Goal: Navigation & Orientation: Find specific page/section

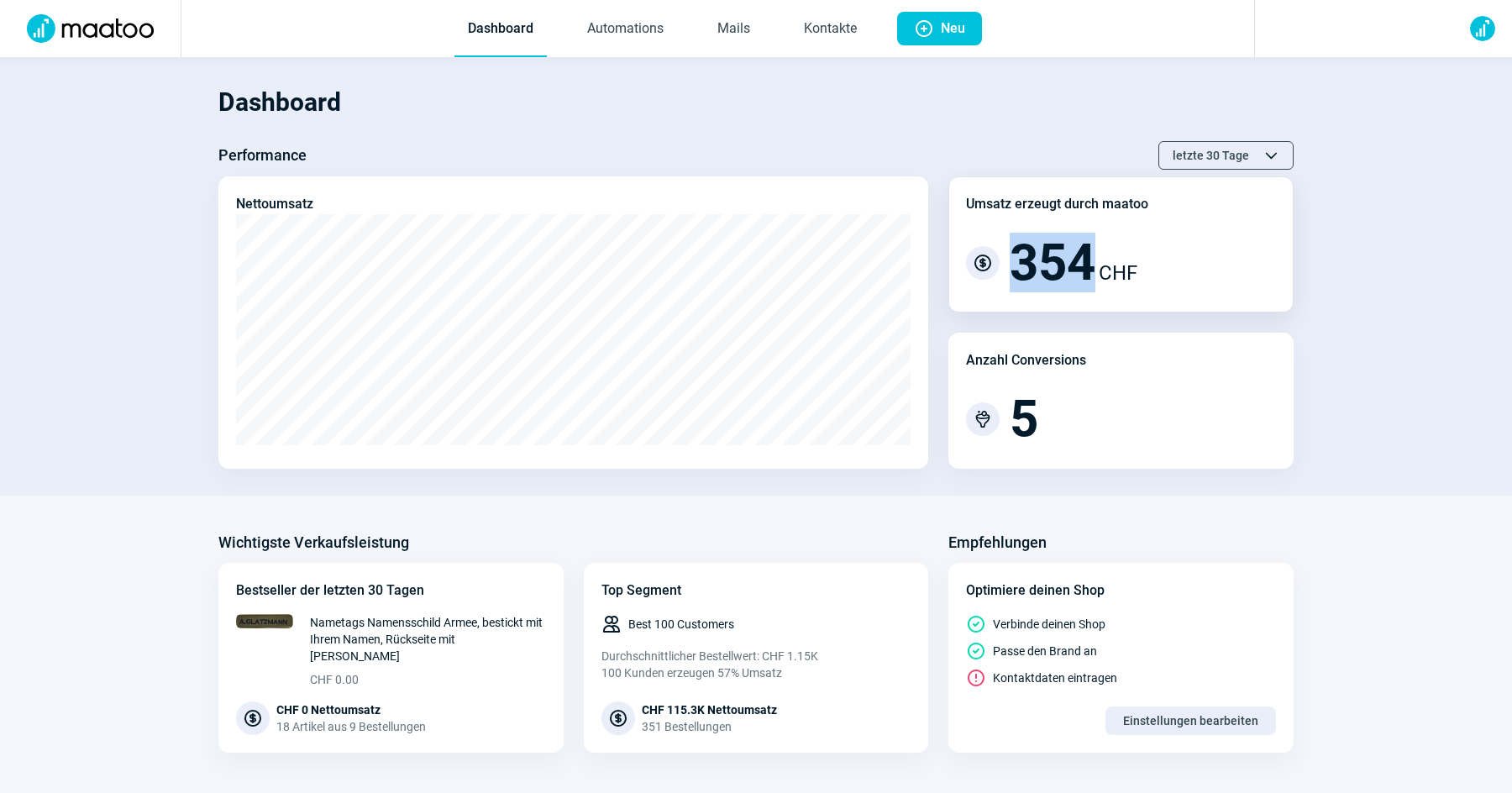
drag, startPoint x: 1014, startPoint y: 266, endPoint x: 1039, endPoint y: 289, distance: 34.0
click at [1089, 267] on span "354" at bounding box center [1053, 263] width 86 height 51
click at [1015, 306] on div "Umsatz erzeugt durch maatoo CurrencyDollar icon 354 CHF" at bounding box center [1121, 244] width 345 height 136
click at [1032, 397] on span "5" at bounding box center [1024, 419] width 28 height 51
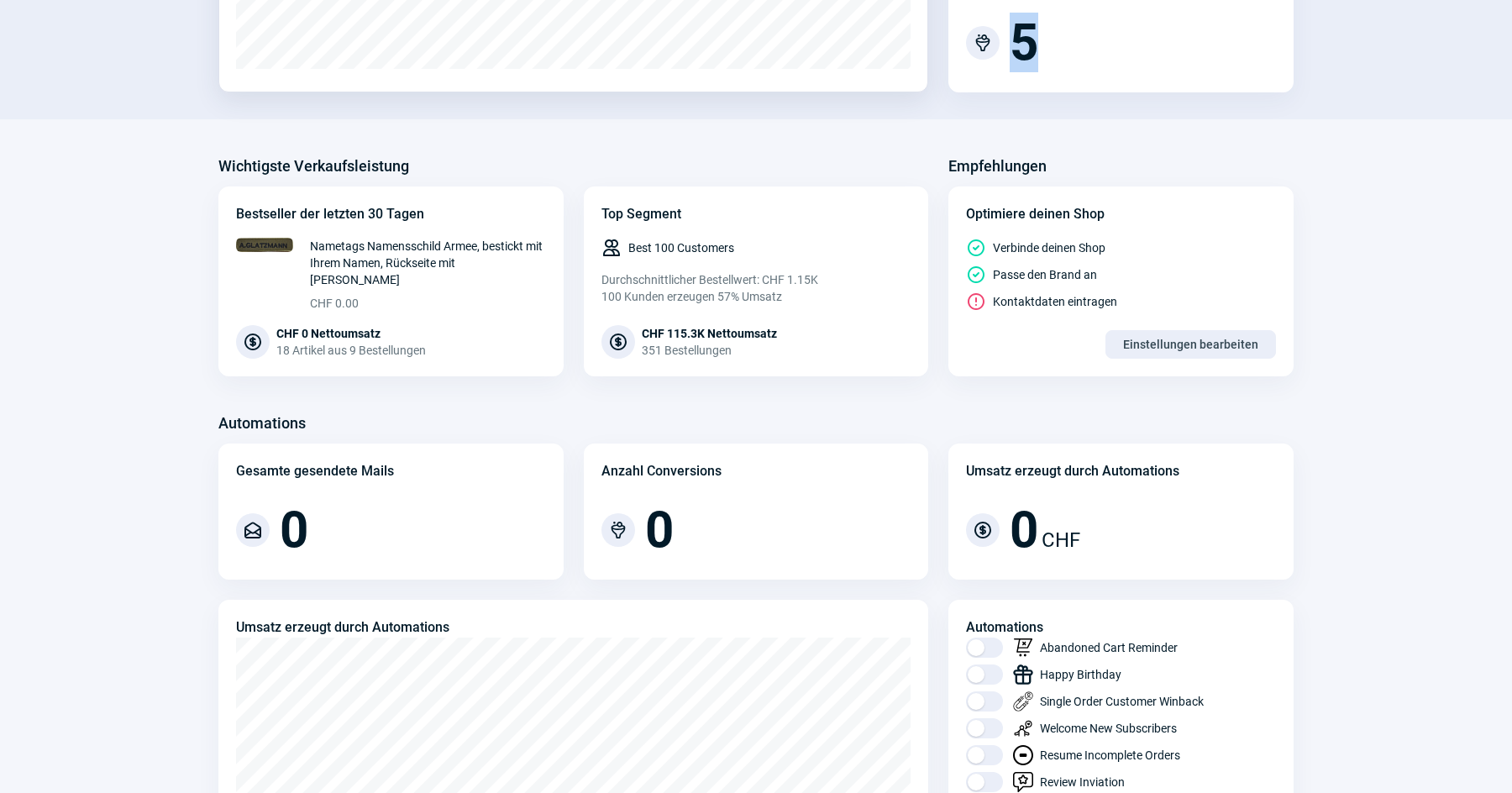
scroll to position [382, 0]
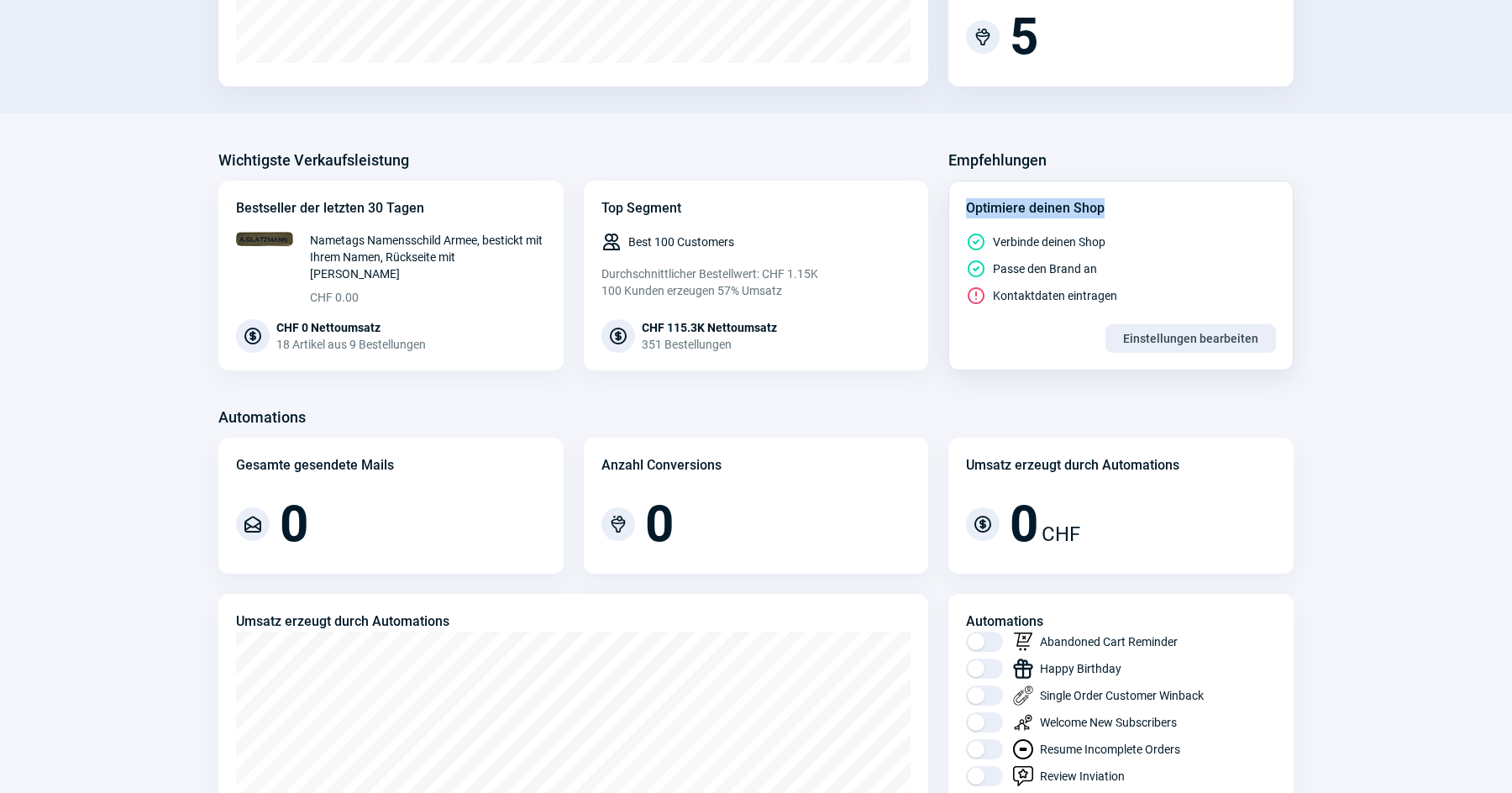
drag, startPoint x: 1013, startPoint y: 207, endPoint x: 1132, endPoint y: 211, distance: 119.1
click at [1132, 211] on div "Optimiere deinen Shop CheckCircle icon Verbinde deinen Shop CheckCircle icon Pa…" at bounding box center [1121, 275] width 345 height 190
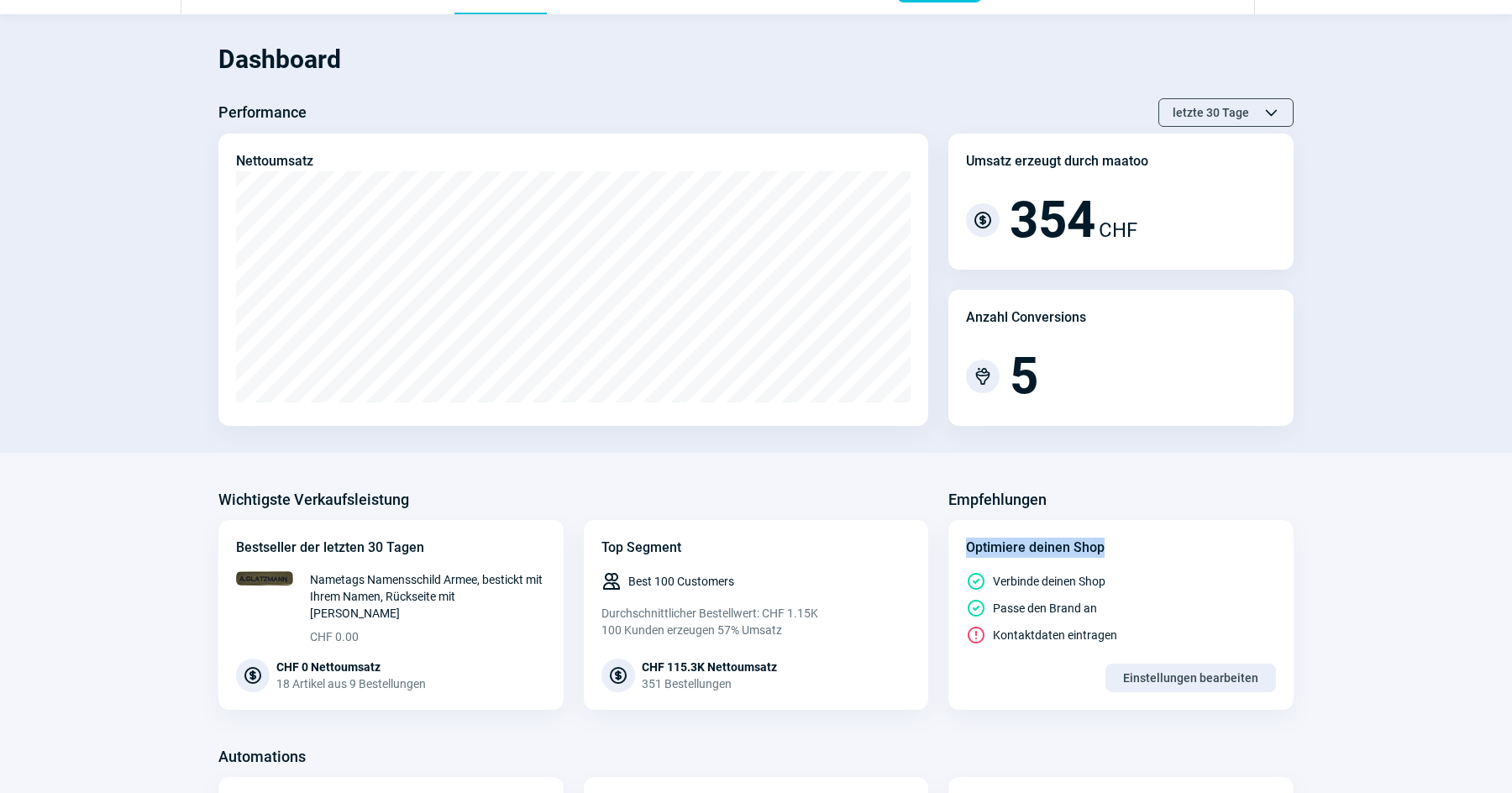
scroll to position [0, 0]
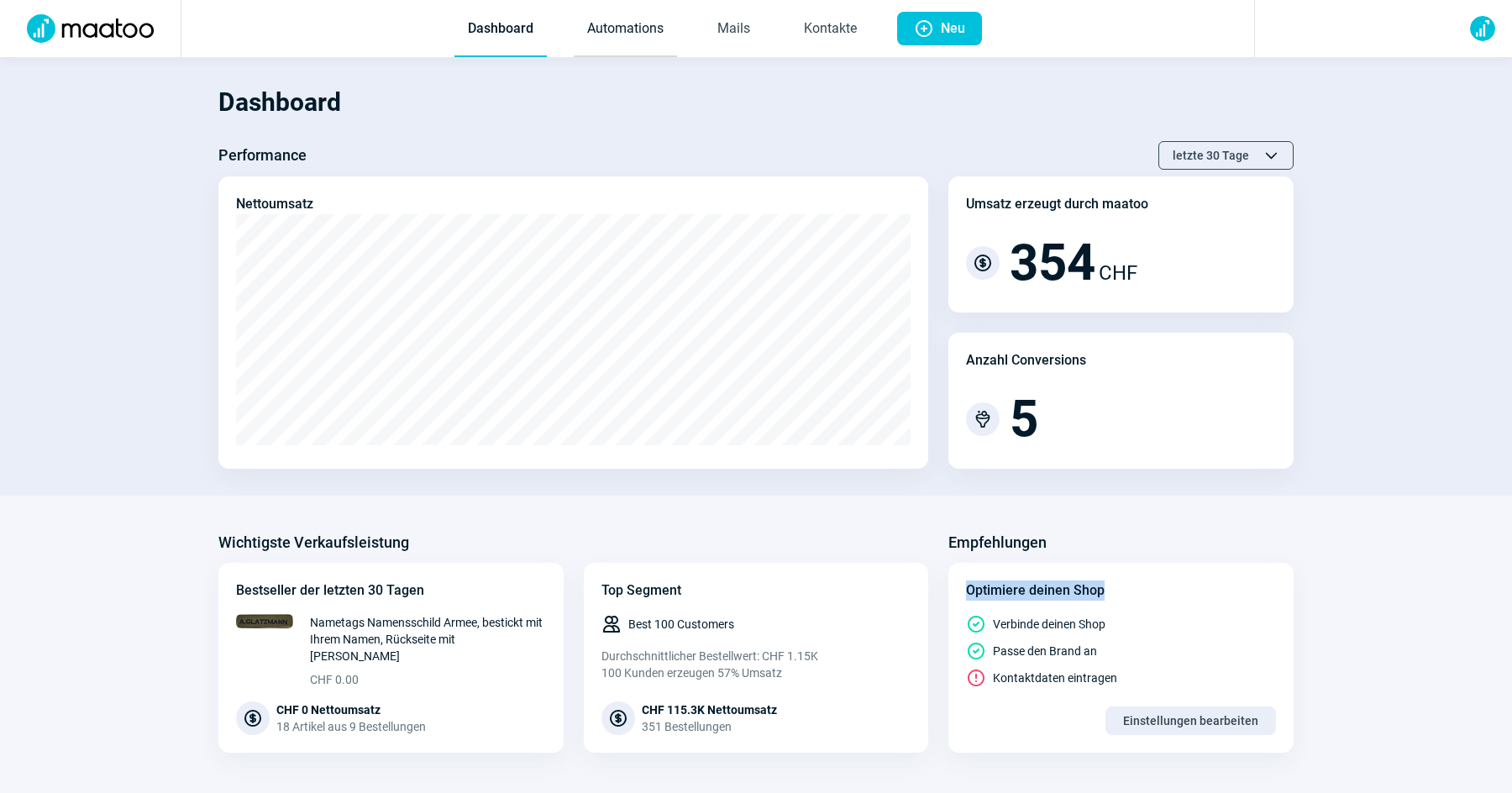
click at [604, 46] on link "Automations" at bounding box center [626, 29] width 103 height 55
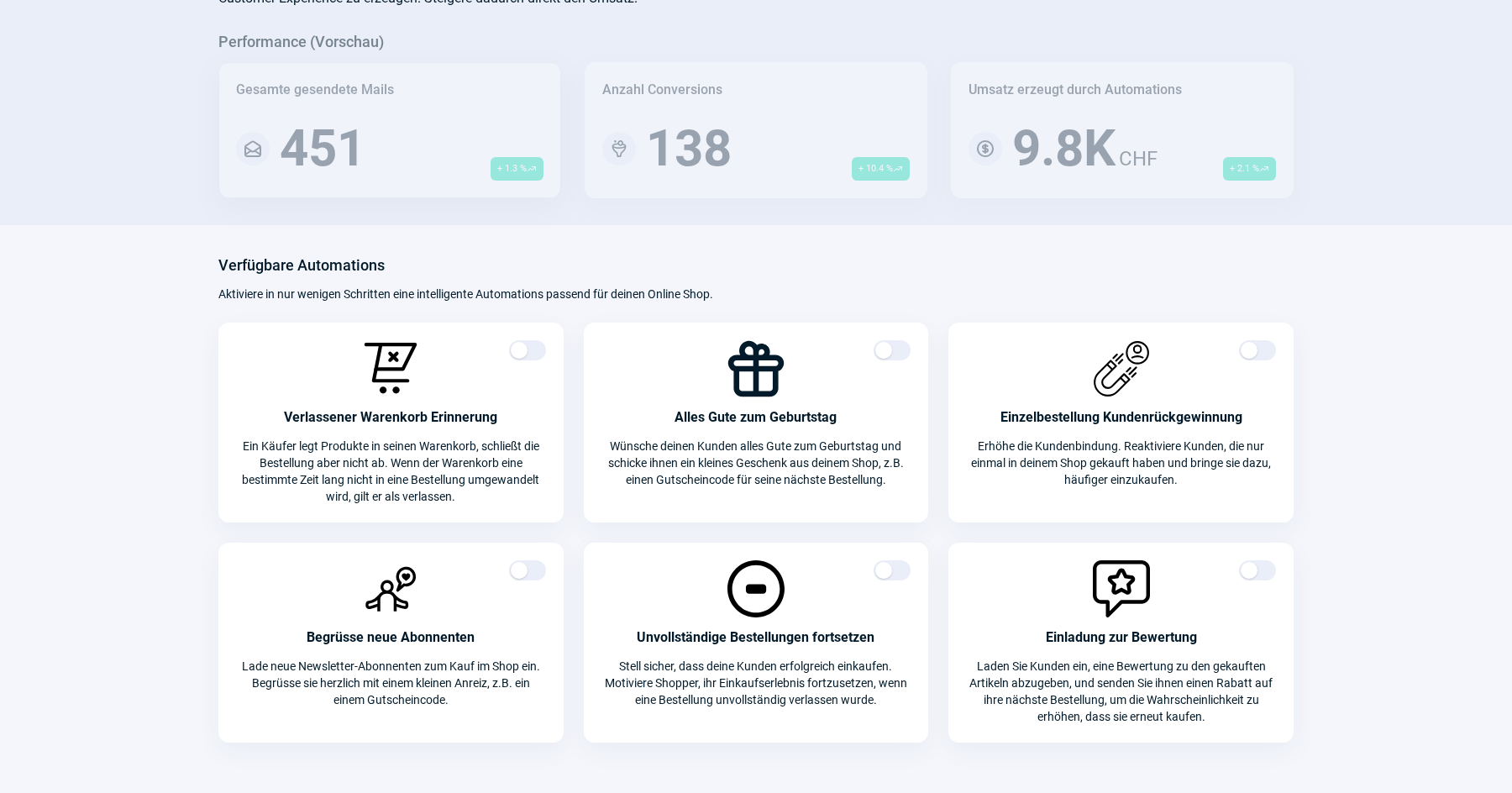
scroll to position [190, 0]
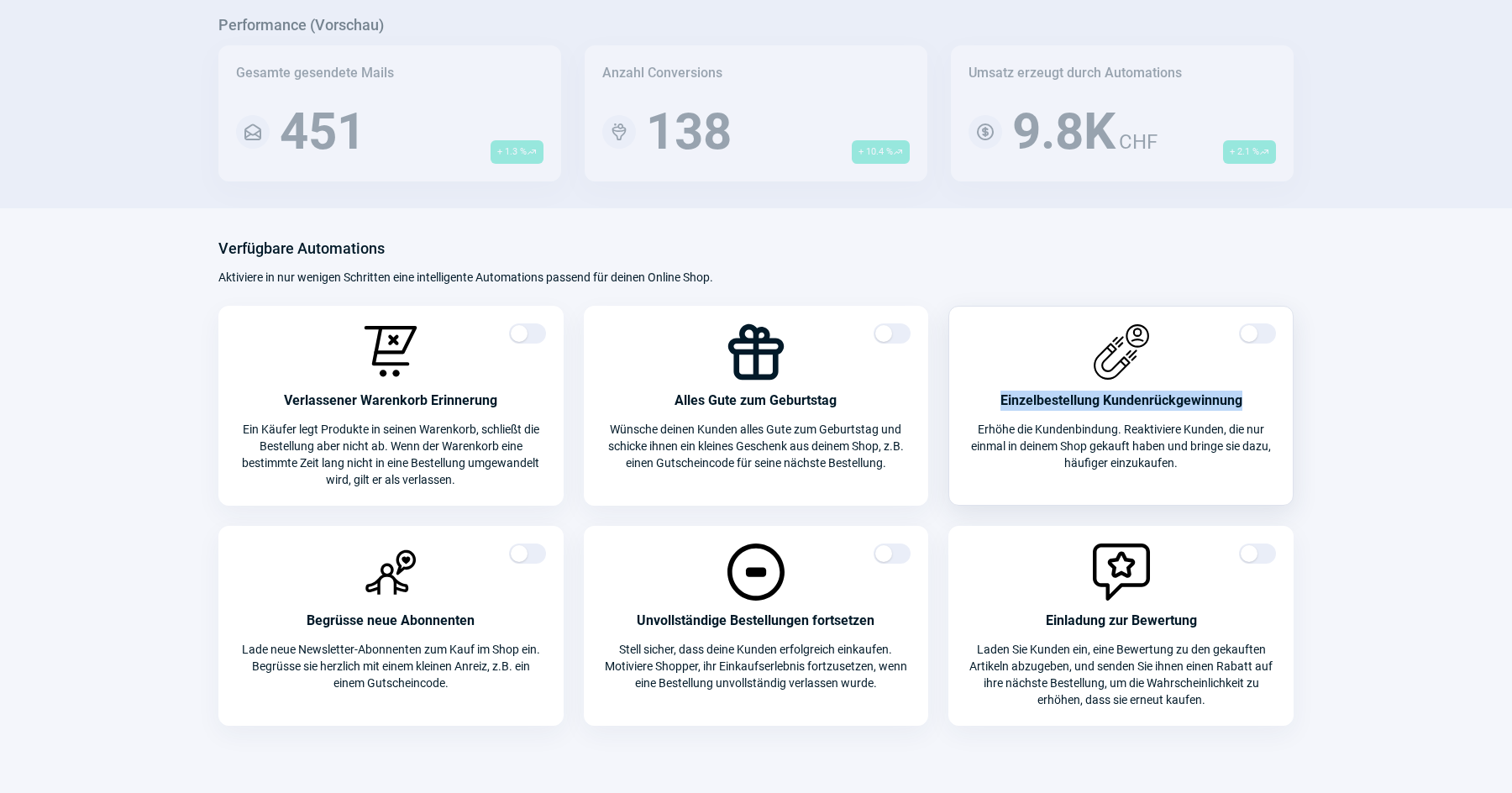
drag, startPoint x: 1041, startPoint y: 399, endPoint x: 1246, endPoint y: 397, distance: 205.0
click at [1246, 397] on div "Einzelbestellung Kundenrückgewinnung" at bounding box center [1121, 401] width 310 height 20
drag, startPoint x: 299, startPoint y: 619, endPoint x: 474, endPoint y: 615, distance: 175.0
click at [474, 615] on div "Begrüsse neue Abonnenten" at bounding box center [391, 621] width 310 height 20
drag, startPoint x: 1054, startPoint y: 620, endPoint x: 1208, endPoint y: 612, distance: 154.2
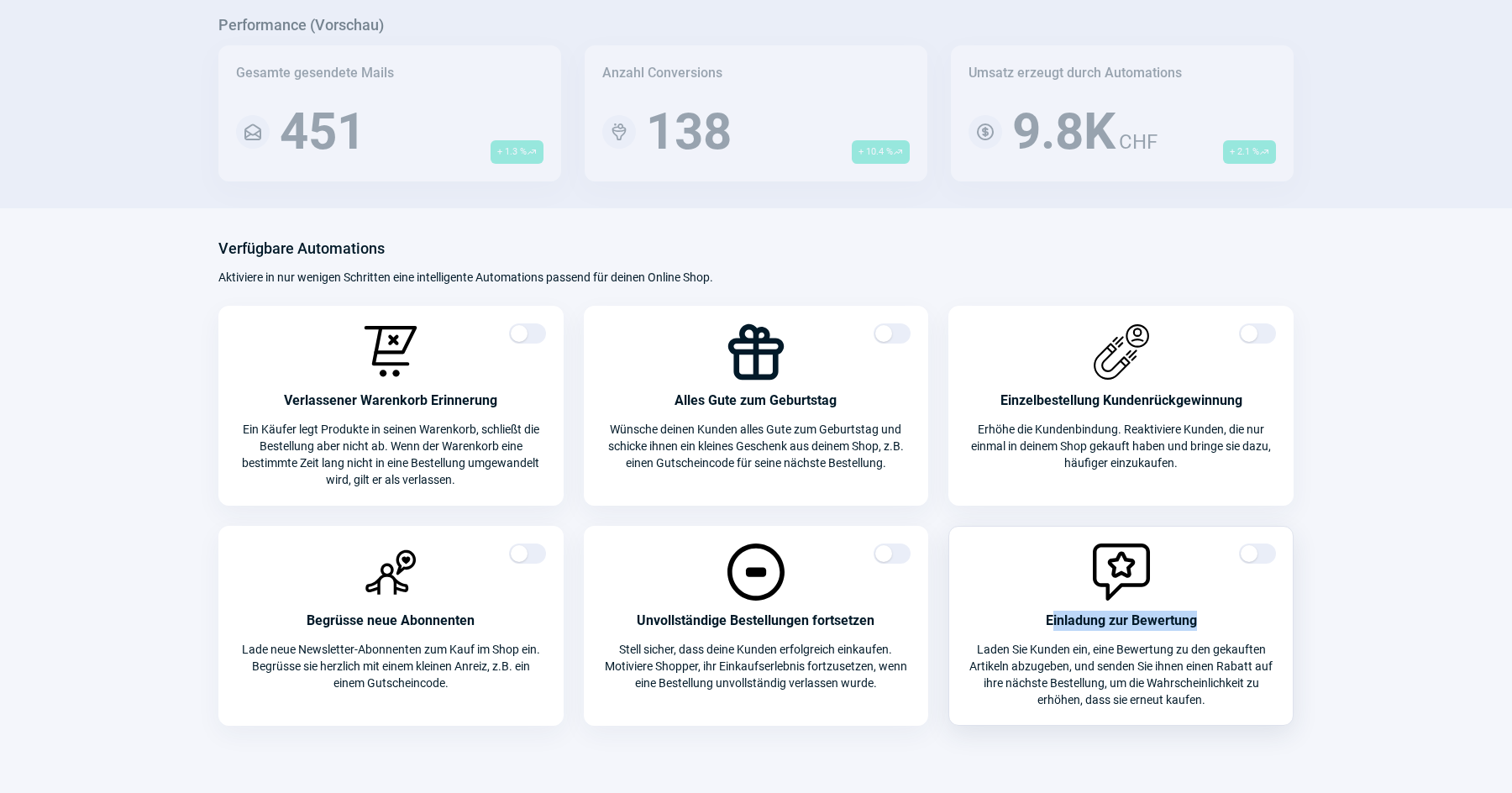
click at [1208, 612] on div "Einladung zur Bewertung" at bounding box center [1121, 621] width 310 height 20
click at [1101, 620] on div "Einladung zur Bewertung" at bounding box center [1121, 621] width 310 height 20
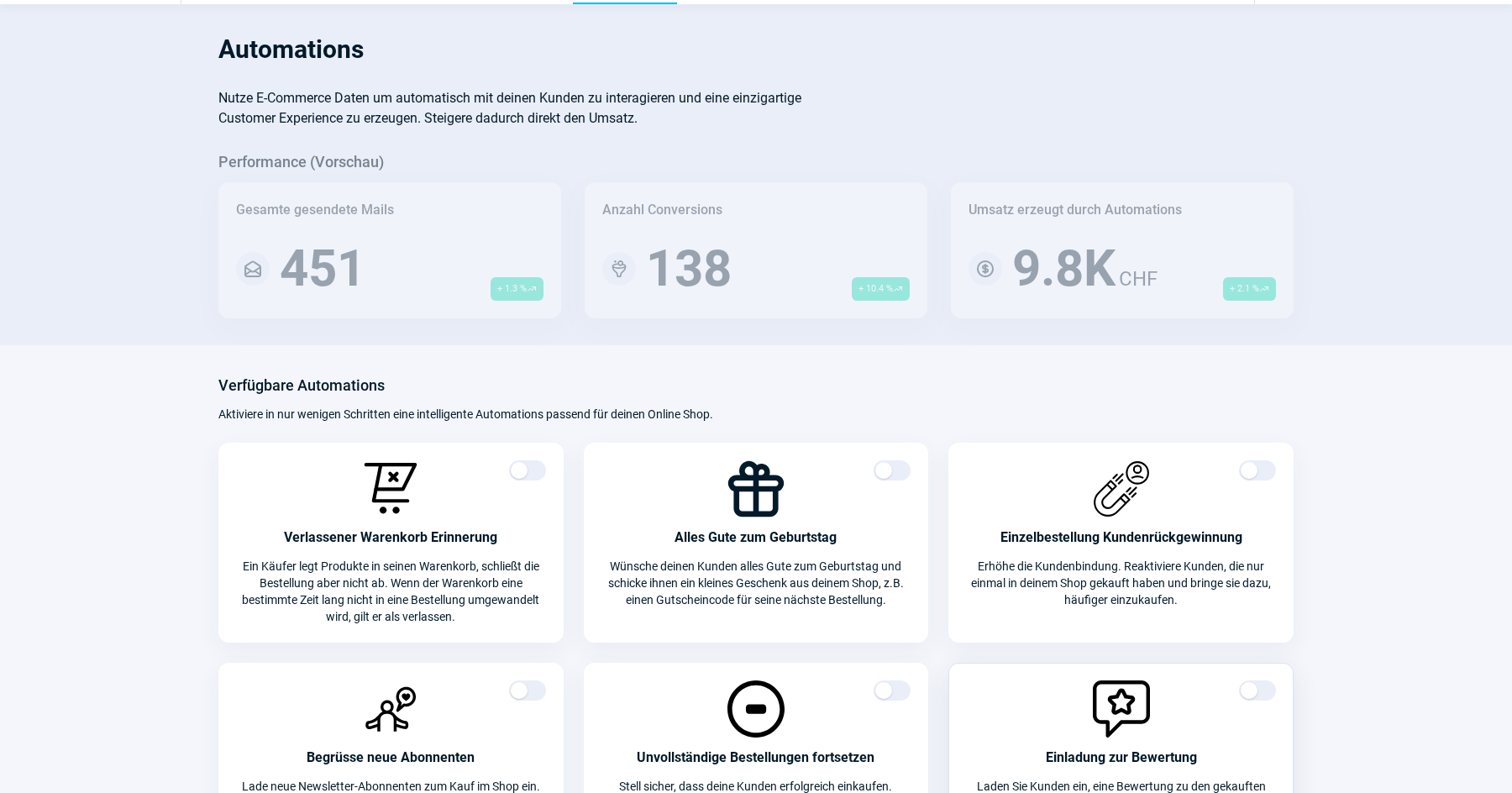
scroll to position [0, 0]
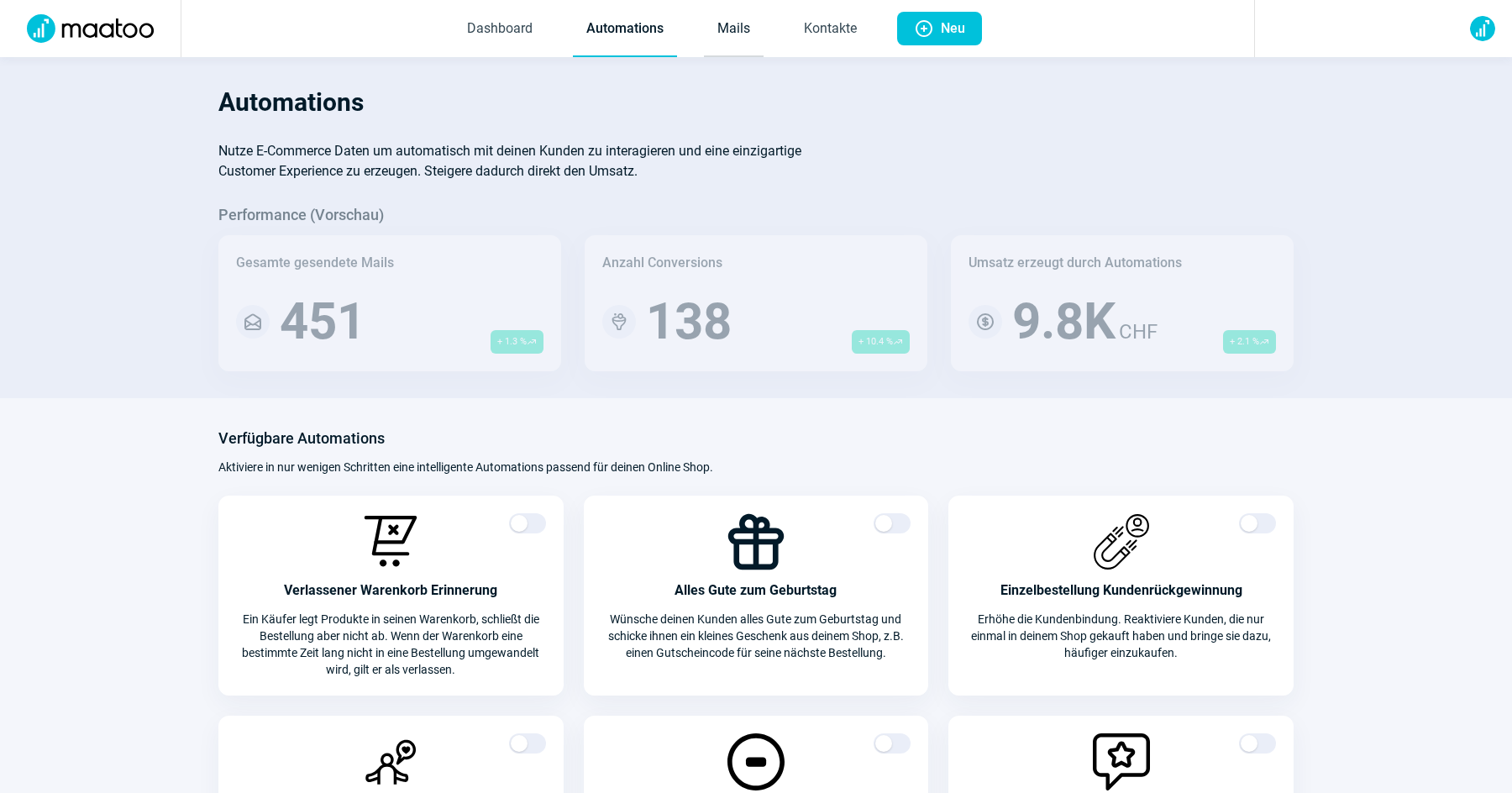
click at [738, 41] on link "Mails" at bounding box center [734, 29] width 59 height 55
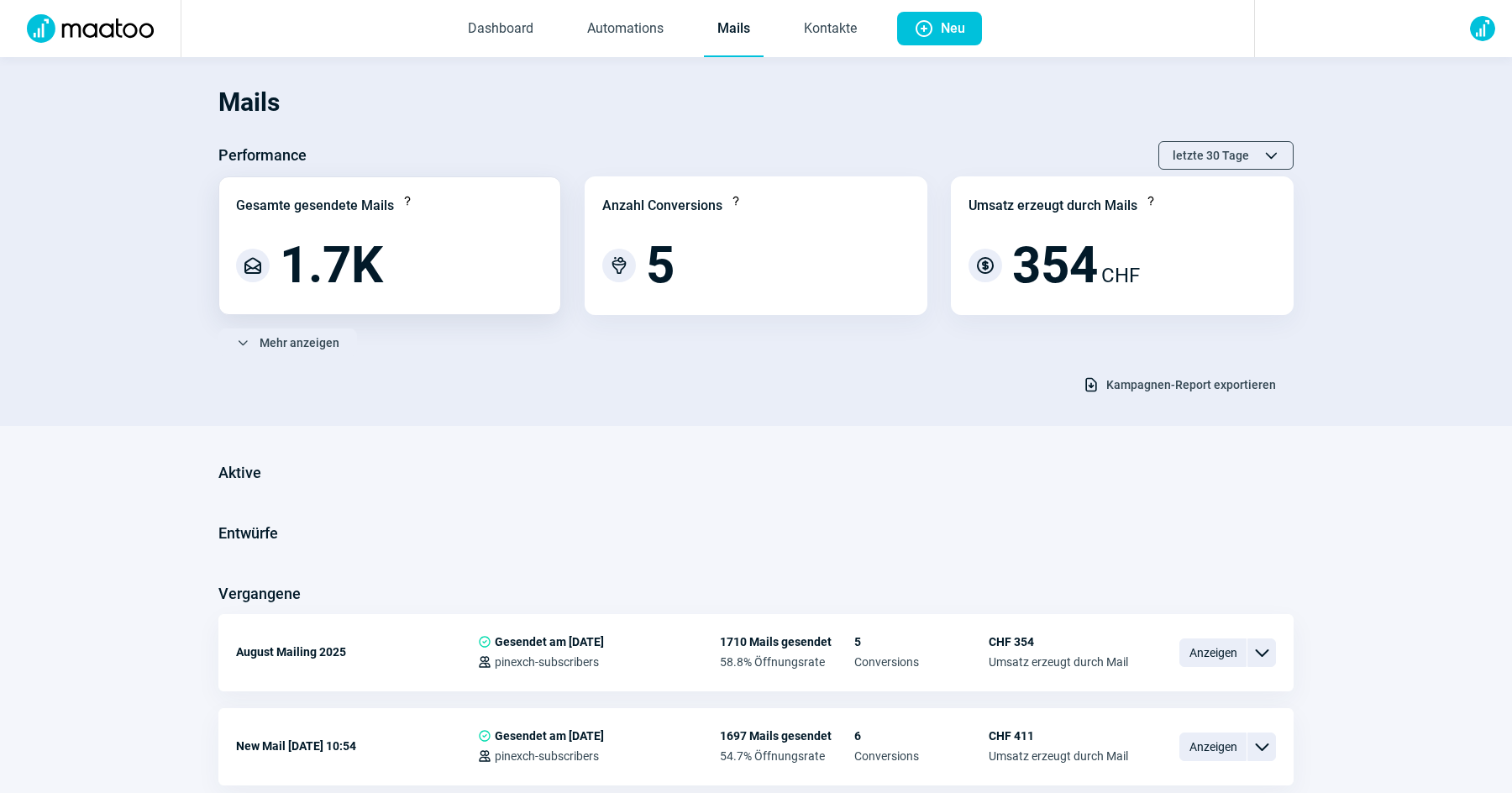
scroll to position [17, 0]
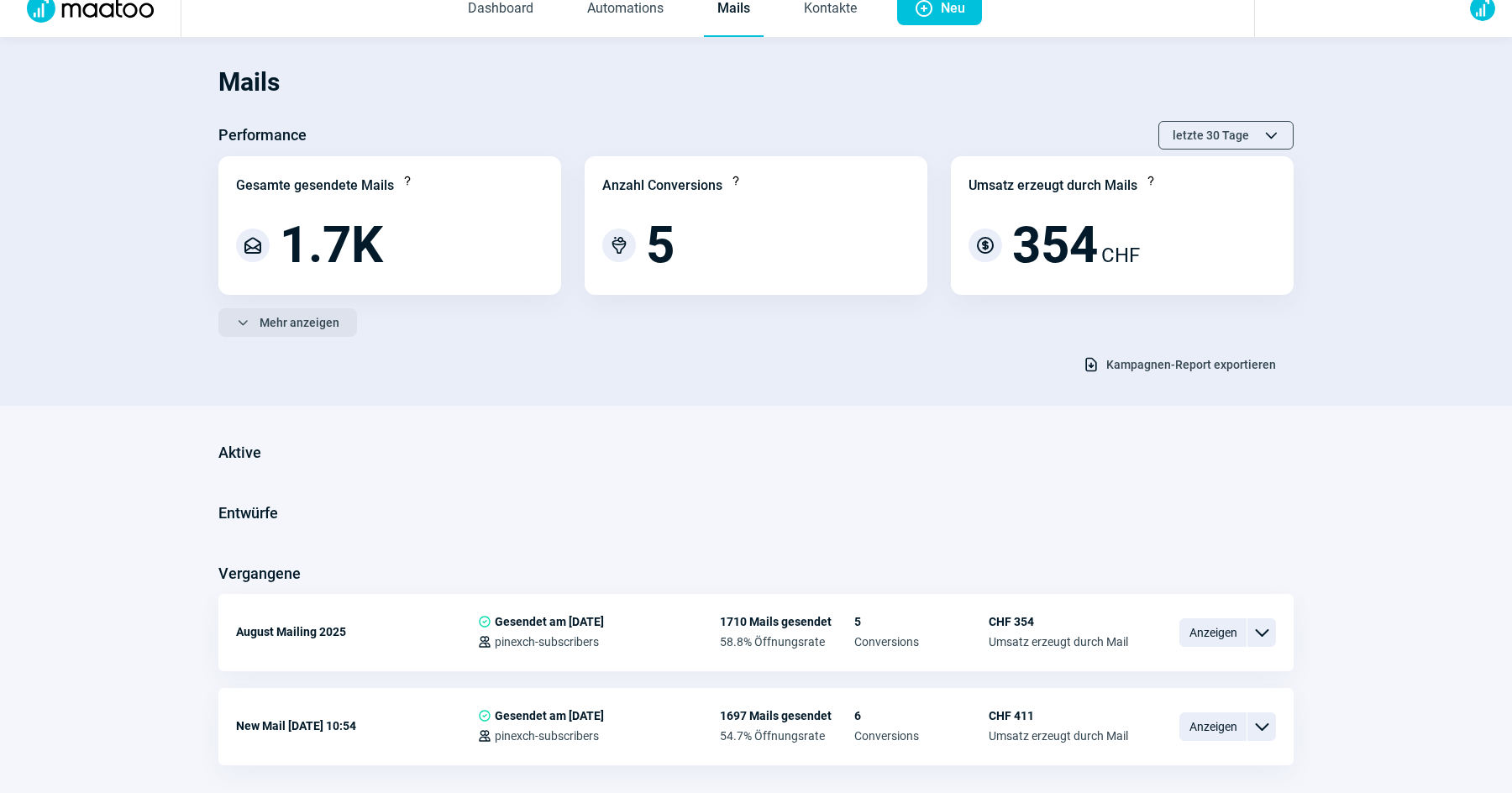
click at [289, 332] on span "Mehr anzeigen" at bounding box center [300, 323] width 80 height 27
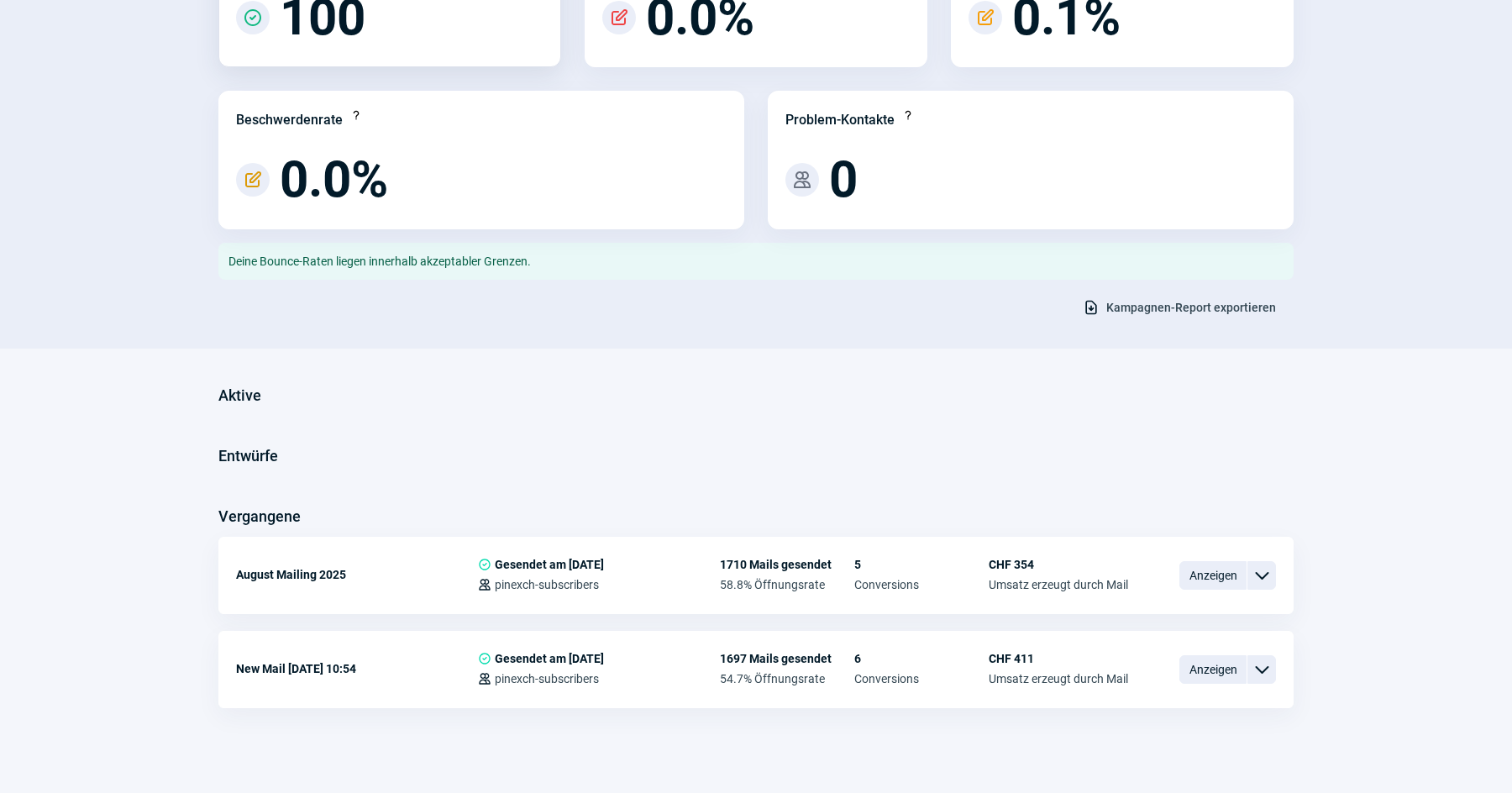
scroll to position [487, 0]
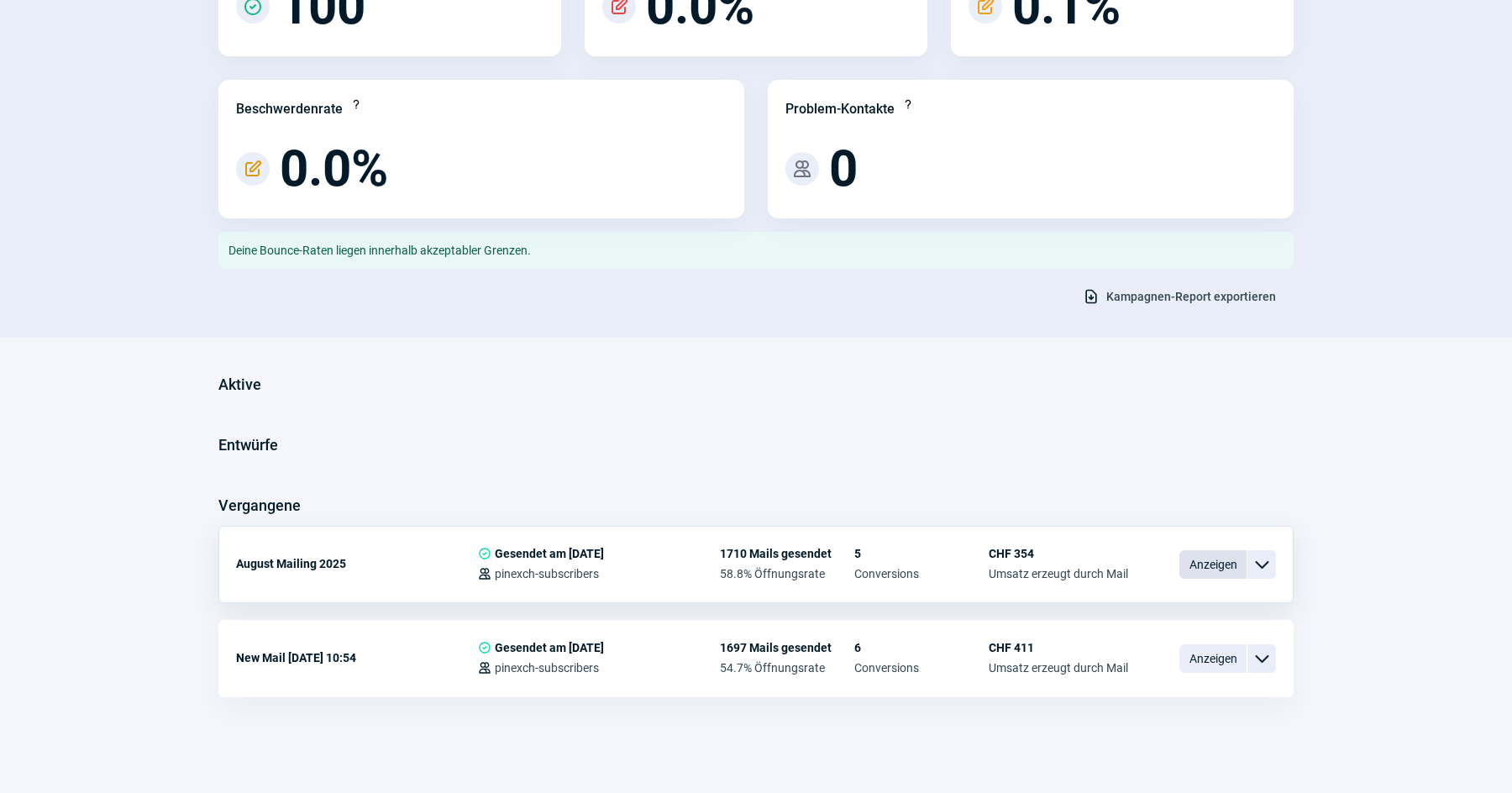
click at [1211, 569] on span "Anzeigen" at bounding box center [1212, 564] width 67 height 28
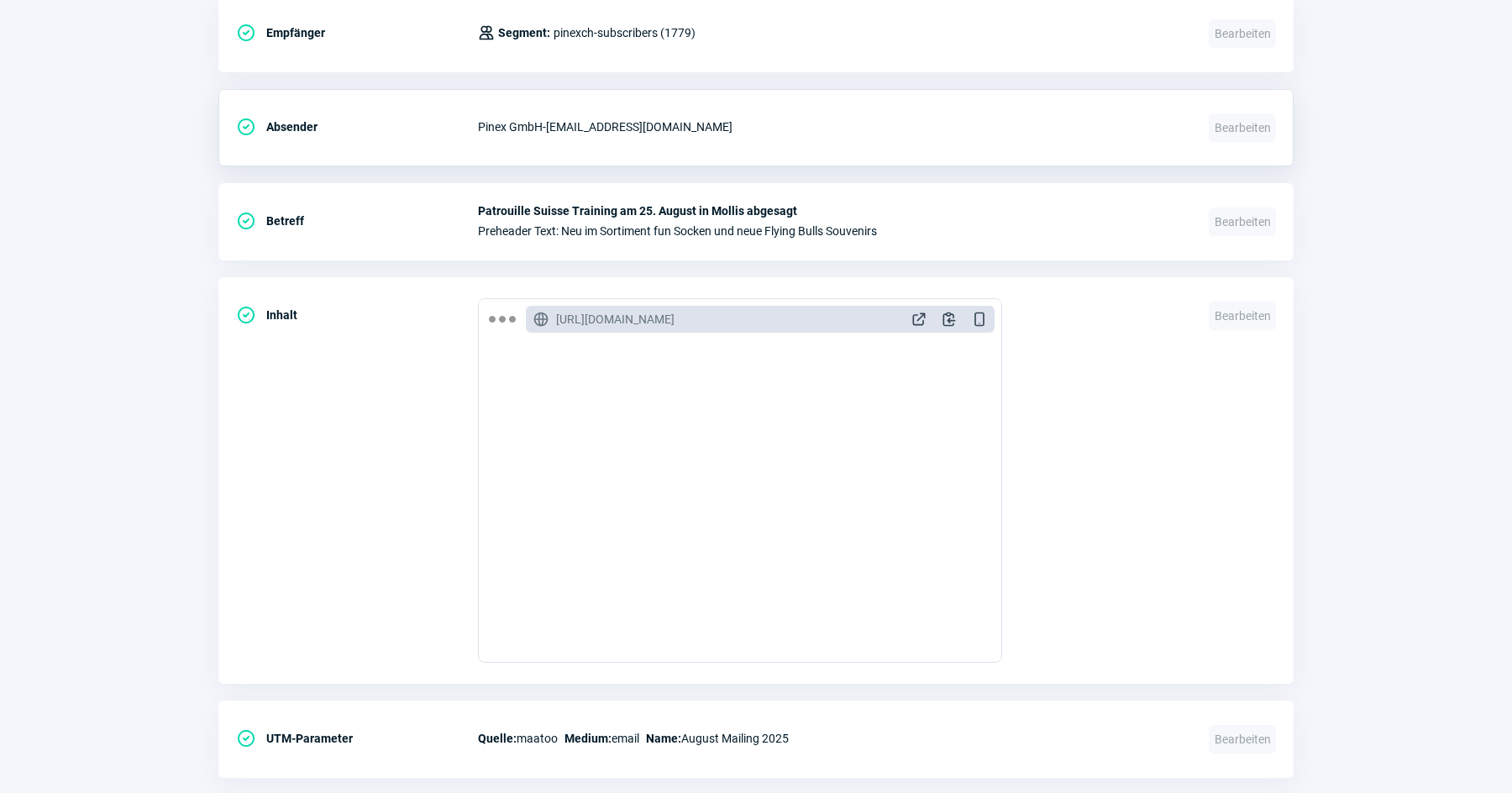
scroll to position [699, 0]
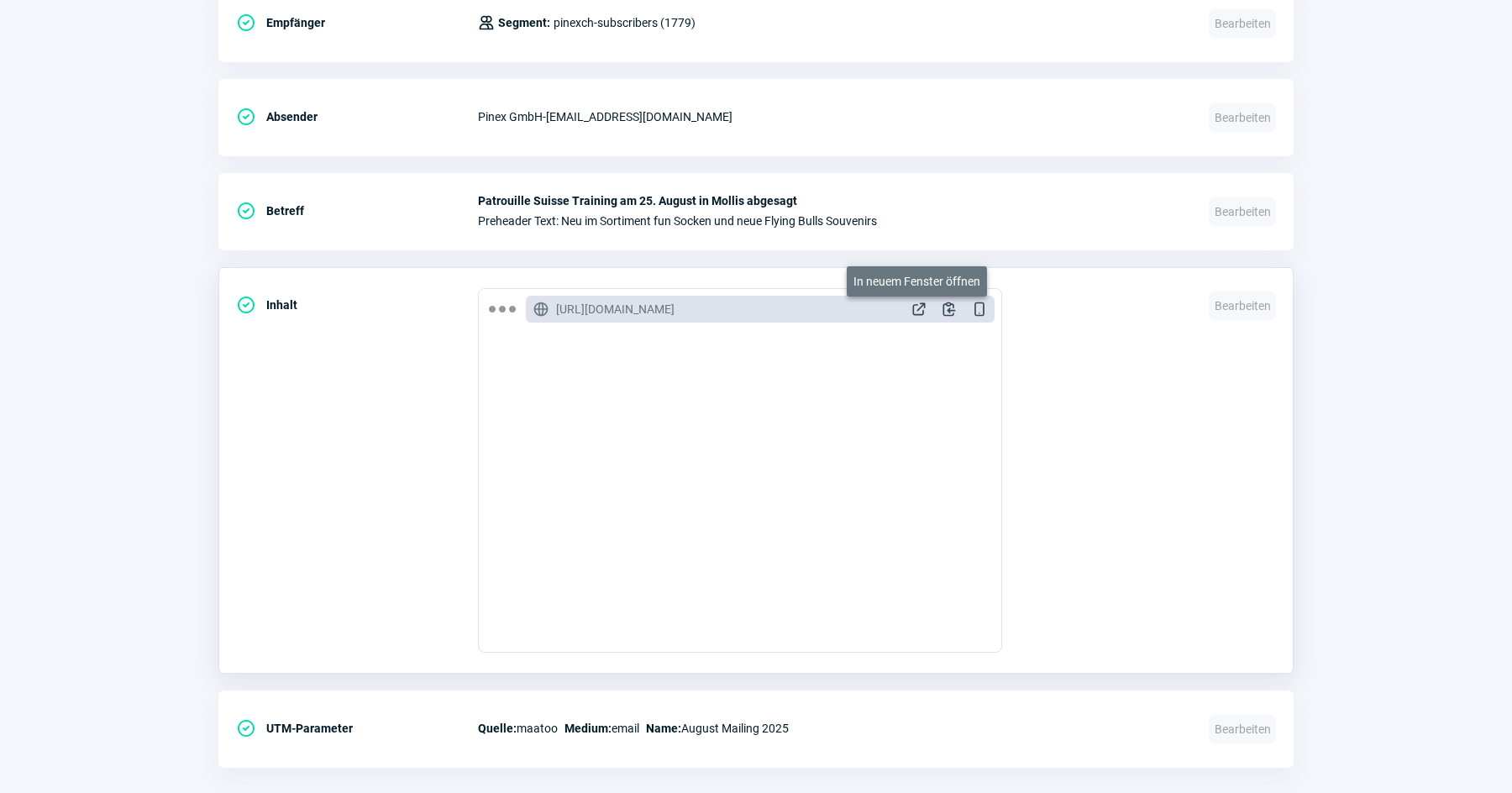
click at [921, 307] on span "ExternalLink icon" at bounding box center [918, 308] width 17 height 17
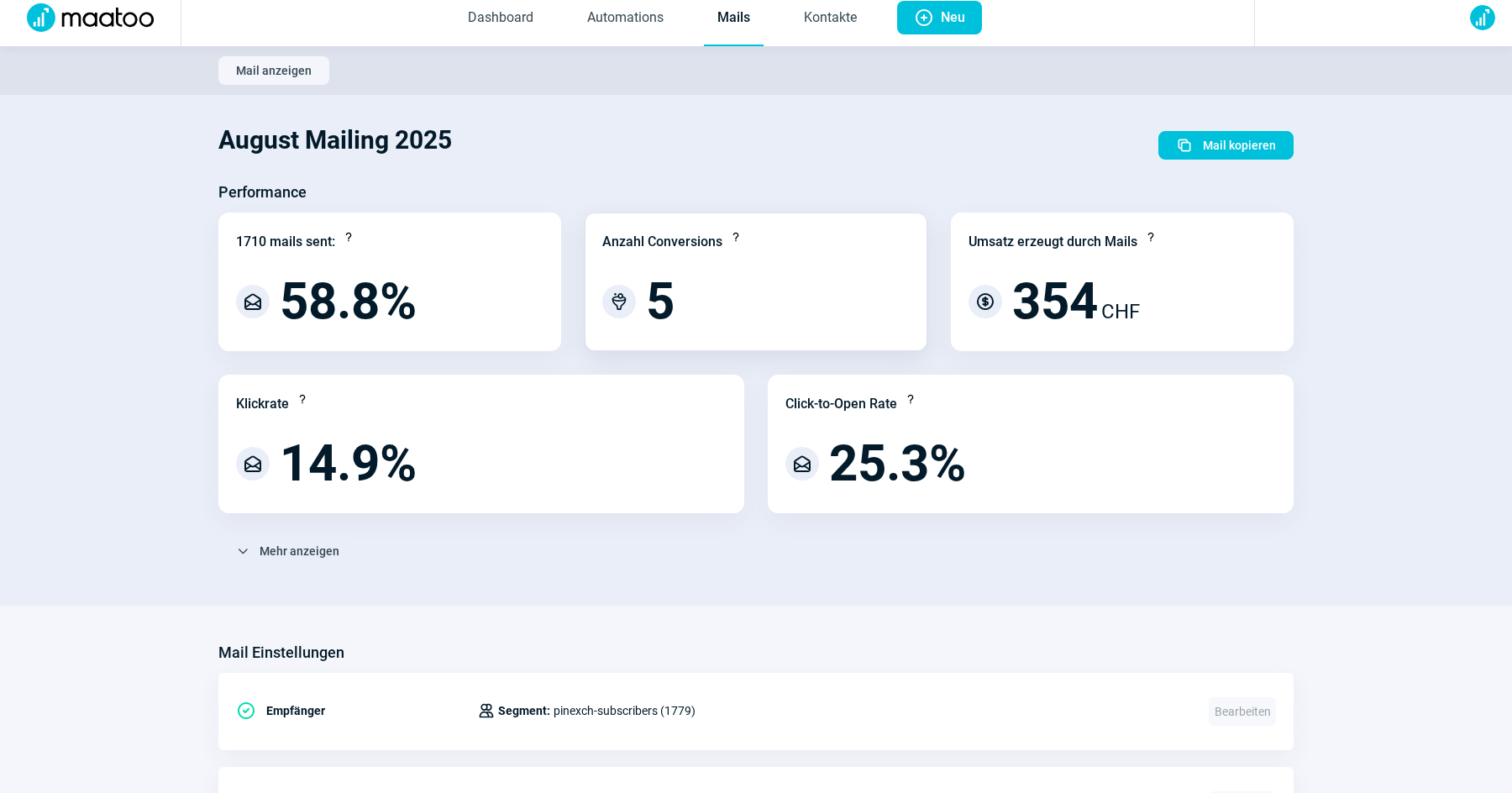
scroll to position [0, 0]
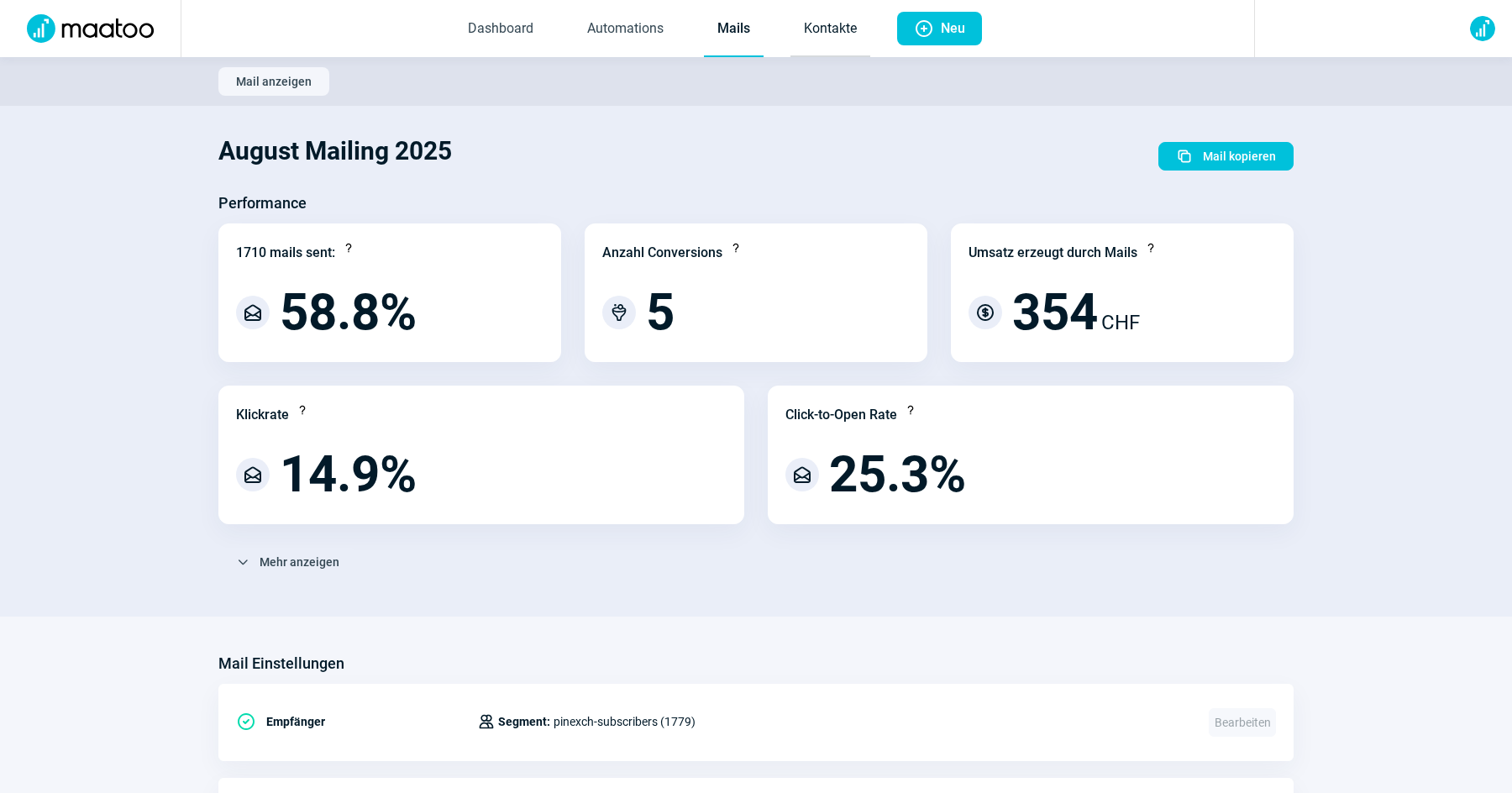
click at [824, 34] on link "Kontakte" at bounding box center [831, 29] width 80 height 55
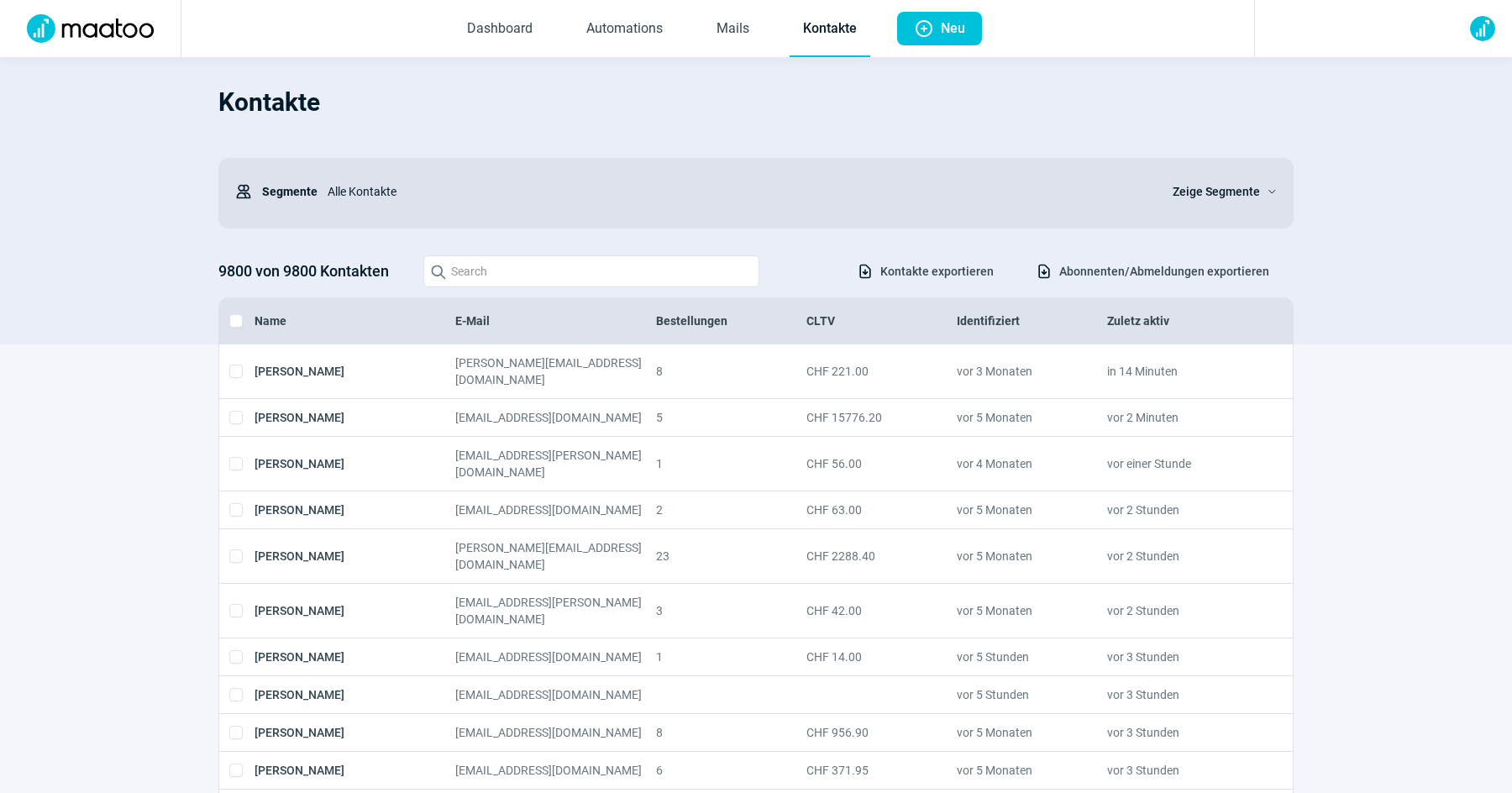
click at [1254, 191] on span "Zeige Segmente" at bounding box center [1216, 192] width 88 height 20
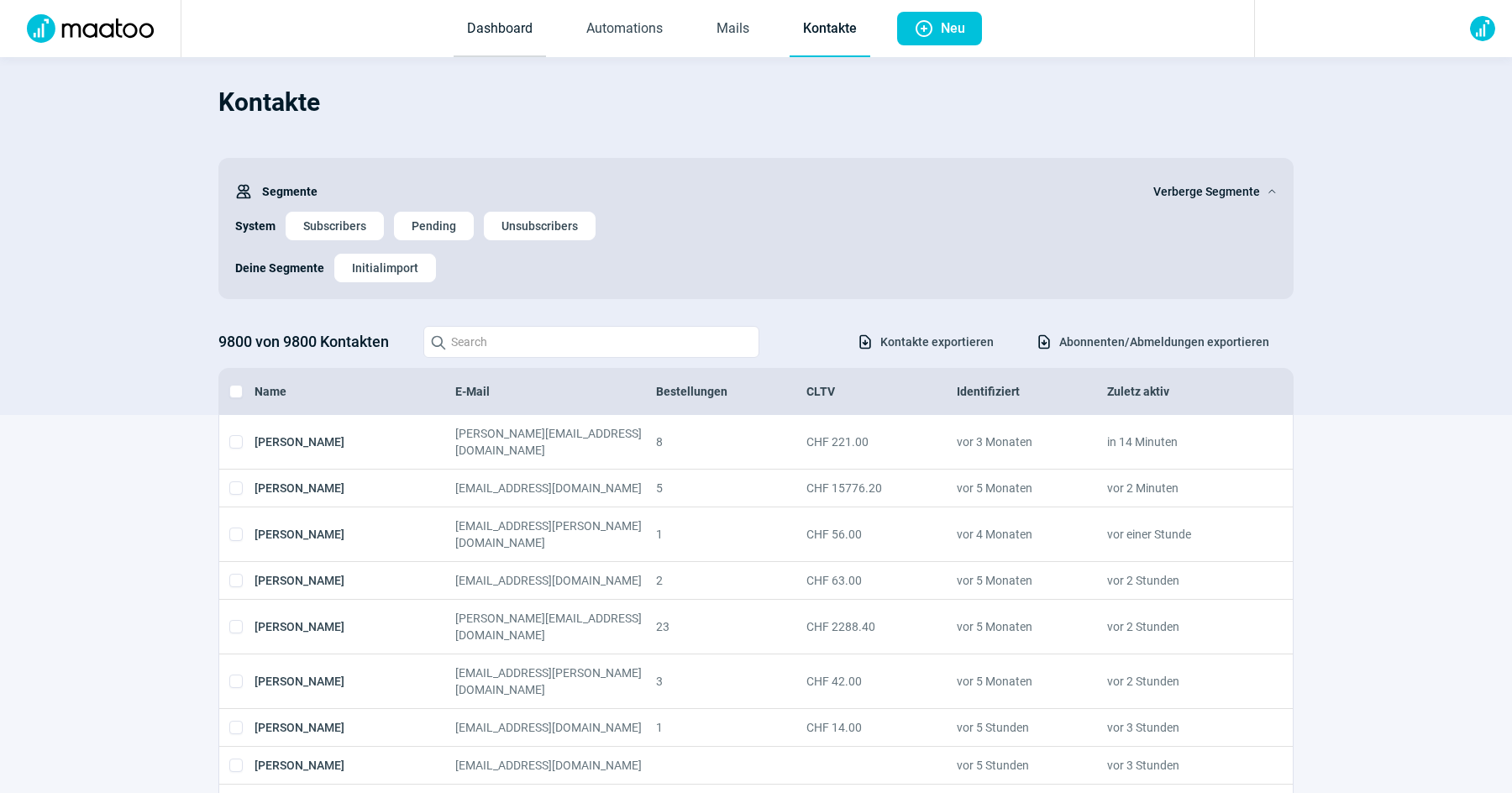
click at [506, 40] on link "Dashboard" at bounding box center [499, 29] width 92 height 55
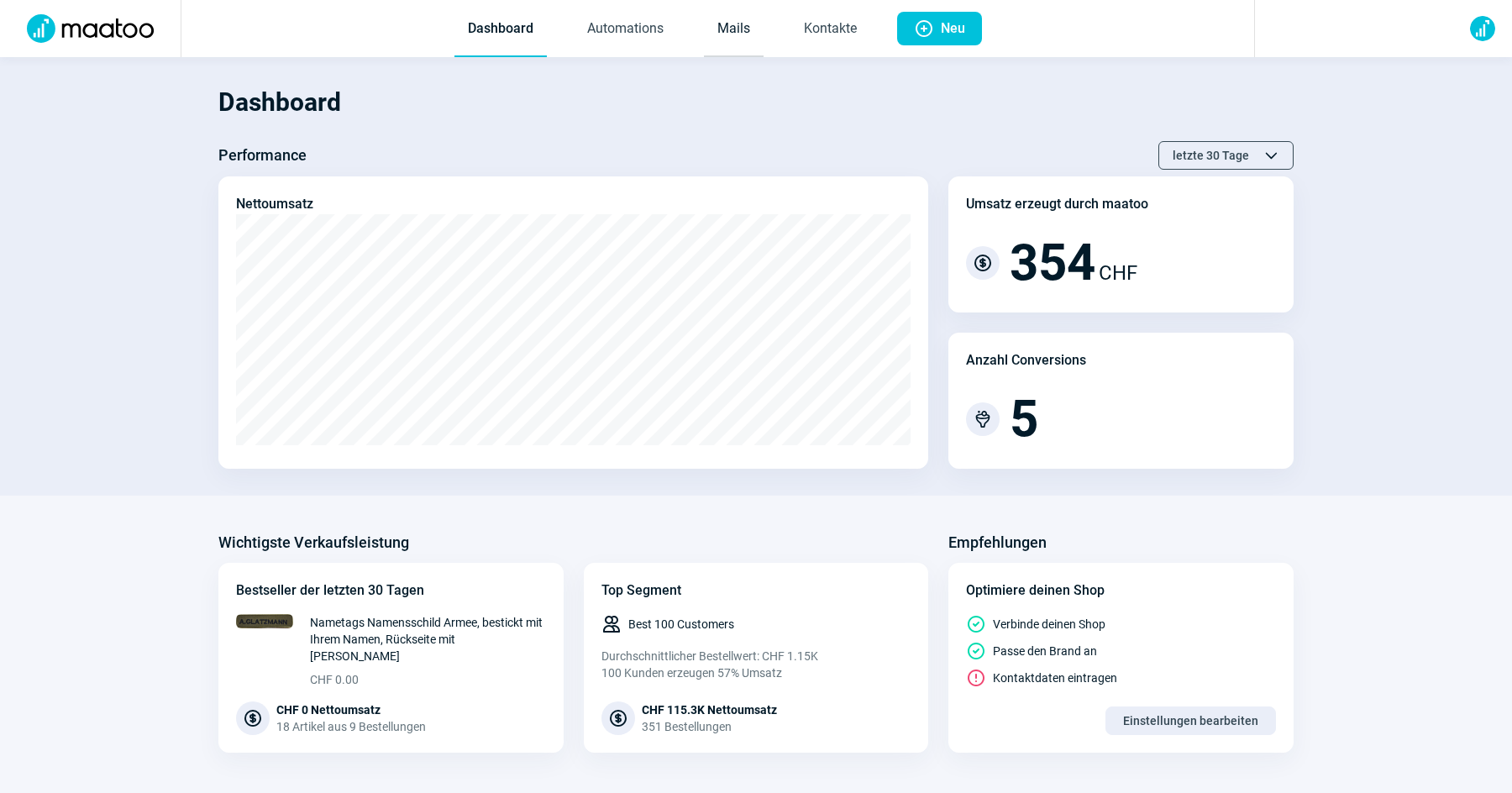
click at [742, 27] on link "Mails" at bounding box center [734, 29] width 59 height 55
